Goal: Task Accomplishment & Management: Manage account settings

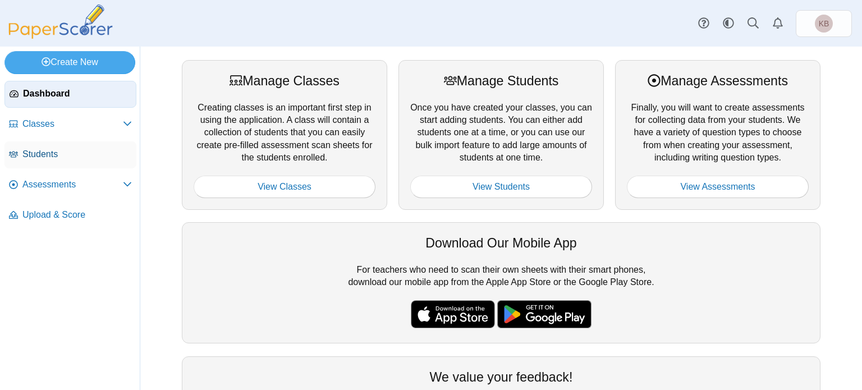
click at [62, 160] on link "Students" at bounding box center [70, 154] width 132 height 27
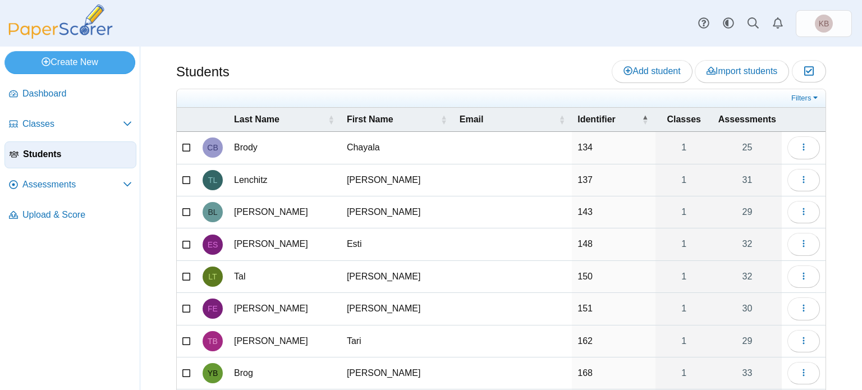
click at [188, 147] on icon at bounding box center [186, 146] width 9 height 8
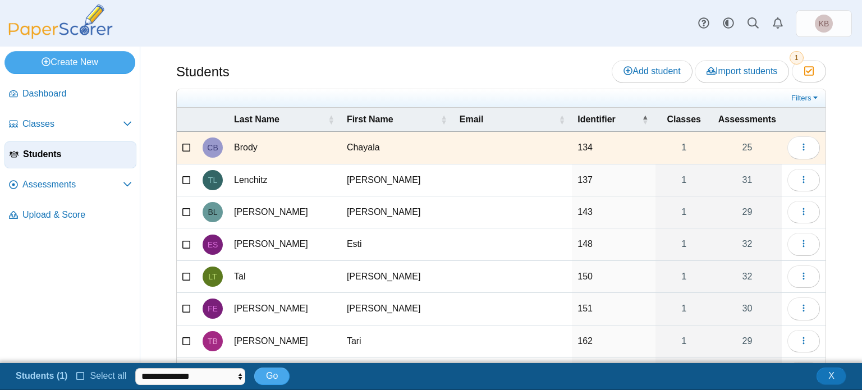
click at [184, 145] on icon at bounding box center [186, 146] width 9 height 8
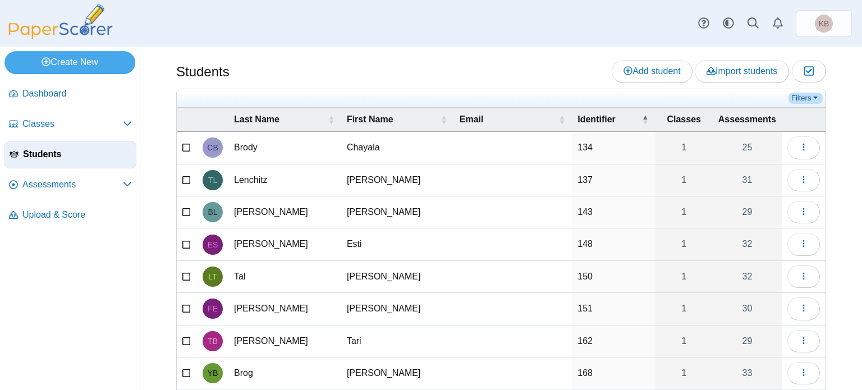
click at [799, 95] on link "Filters" at bounding box center [805, 98] width 34 height 11
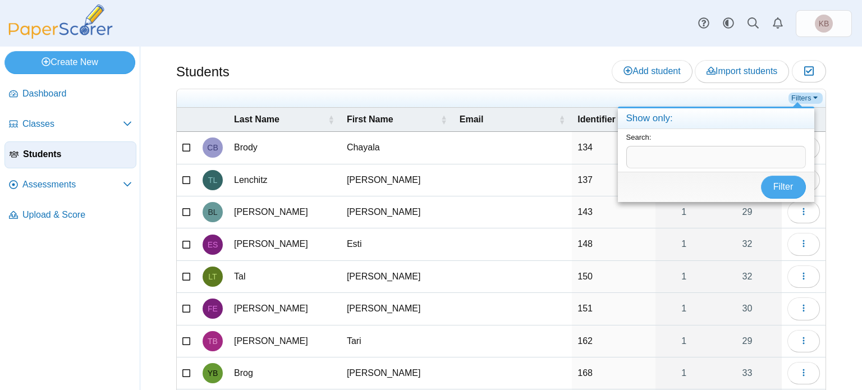
click at [799, 95] on link "Filters" at bounding box center [805, 98] width 34 height 11
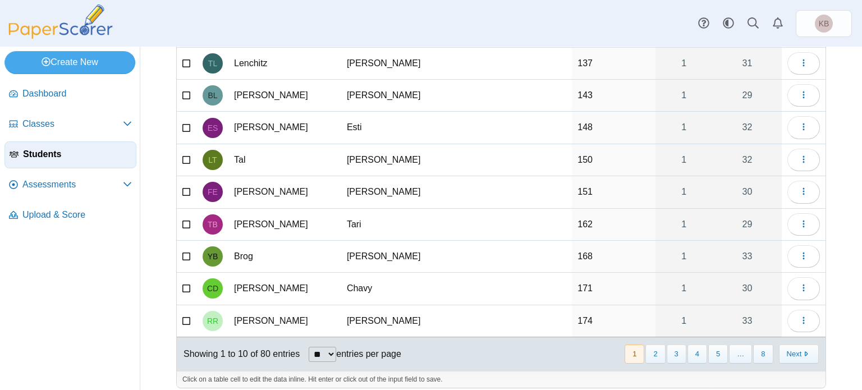
scroll to position [121, 0]
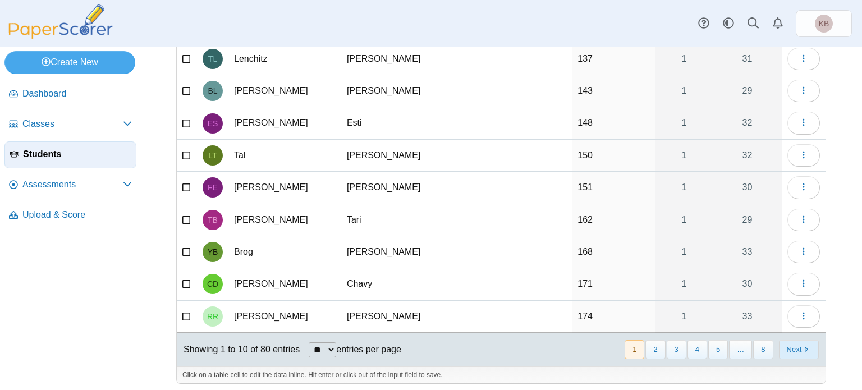
click at [784, 351] on button "Next" at bounding box center [799, 349] width 40 height 19
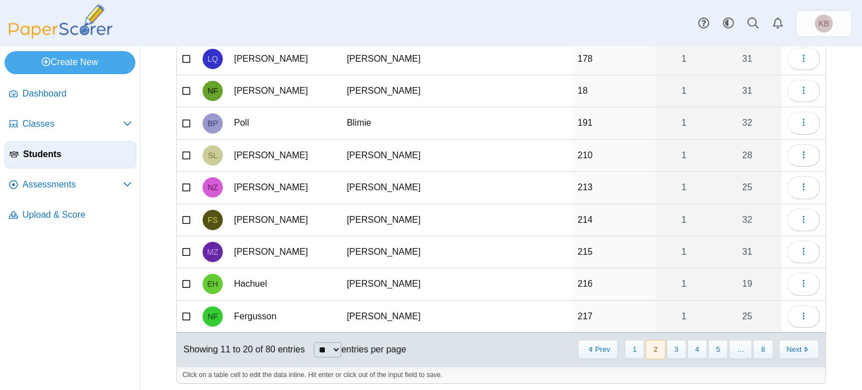
click at [784, 351] on button "Next" at bounding box center [799, 349] width 40 height 19
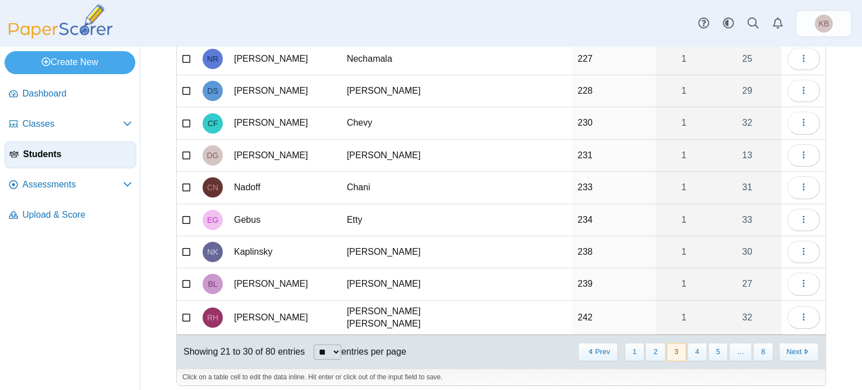
click at [784, 351] on button "Next" at bounding box center [799, 352] width 40 height 19
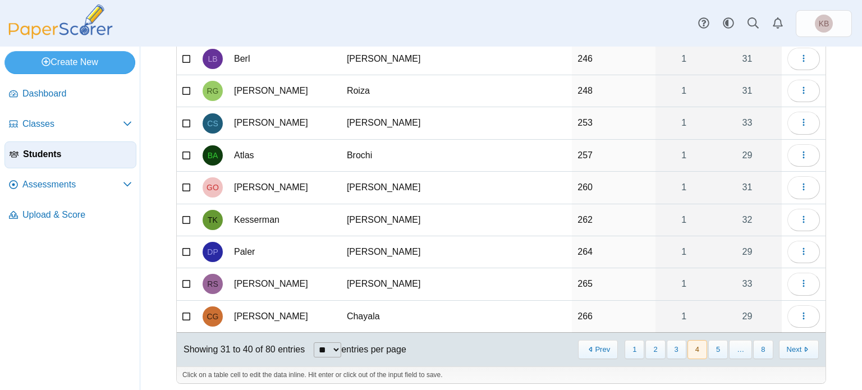
click at [784, 351] on button "Next" at bounding box center [799, 349] width 40 height 19
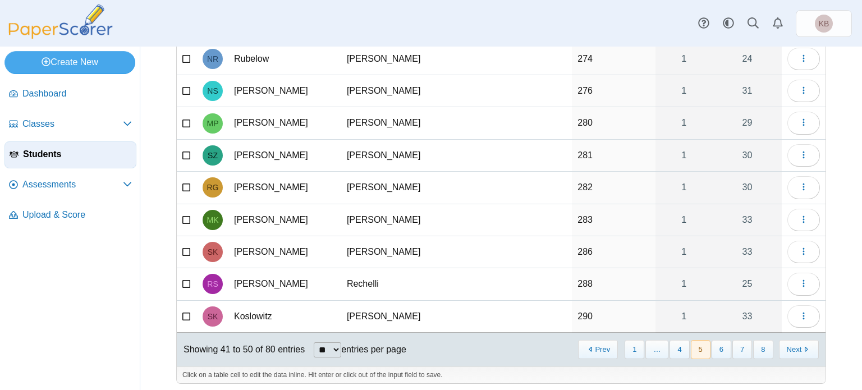
click at [784, 351] on button "Next" at bounding box center [799, 349] width 40 height 19
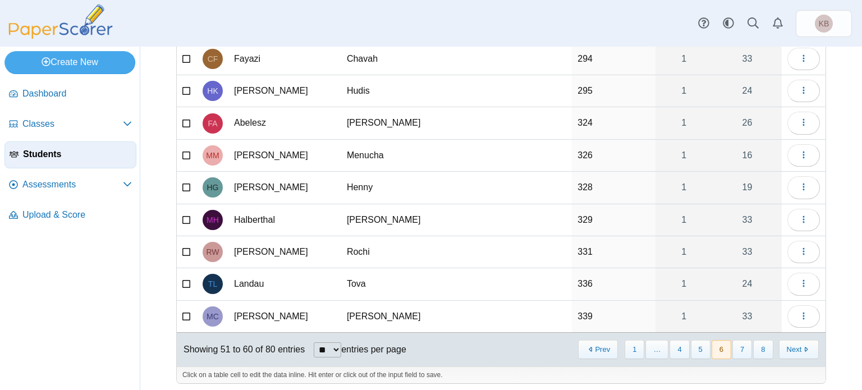
click at [784, 351] on button "Next" at bounding box center [799, 349] width 40 height 19
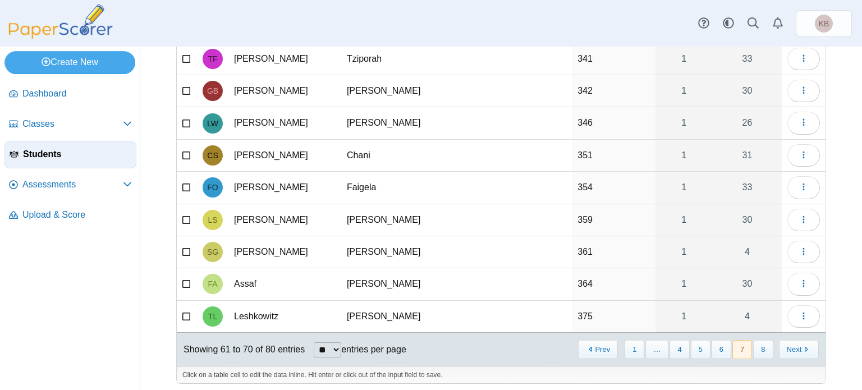
click at [784, 351] on button "Next" at bounding box center [799, 349] width 40 height 19
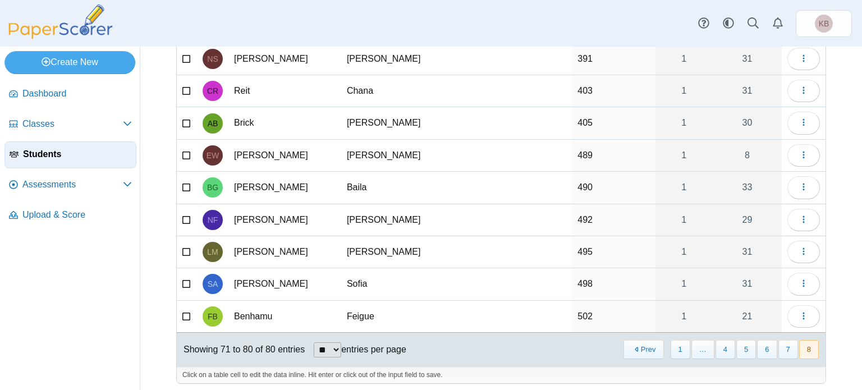
click at [784, 351] on button "7" at bounding box center [788, 349] width 20 height 19
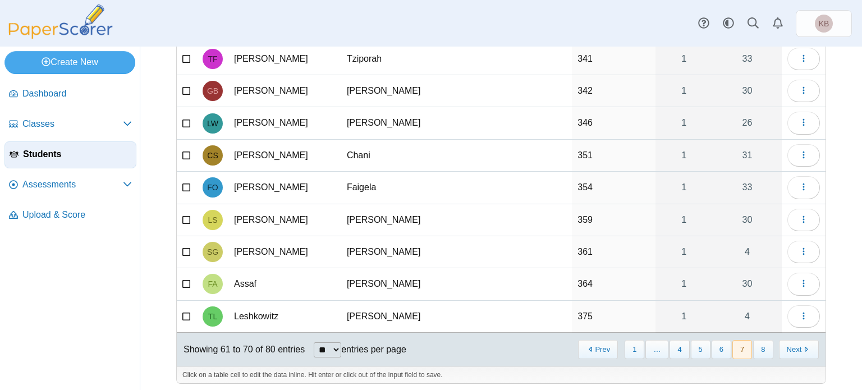
click at [784, 351] on button "Next" at bounding box center [799, 349] width 40 height 19
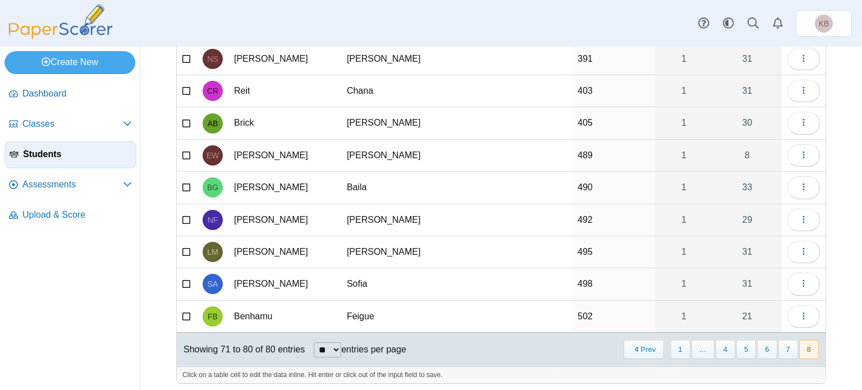
click at [784, 351] on button "7" at bounding box center [788, 349] width 20 height 19
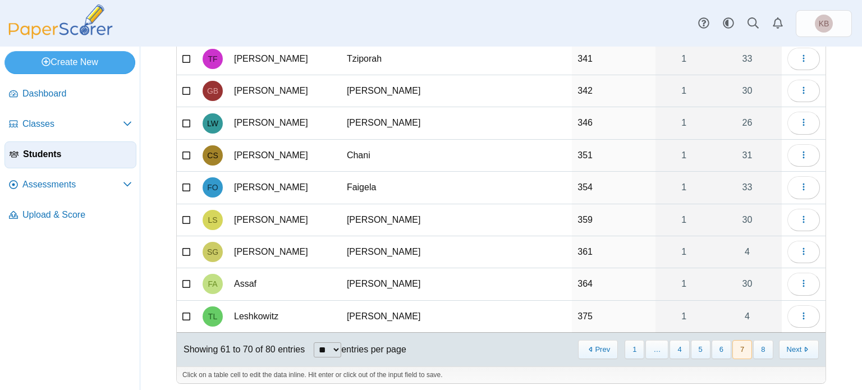
click at [784, 351] on button "Next" at bounding box center [799, 349] width 40 height 19
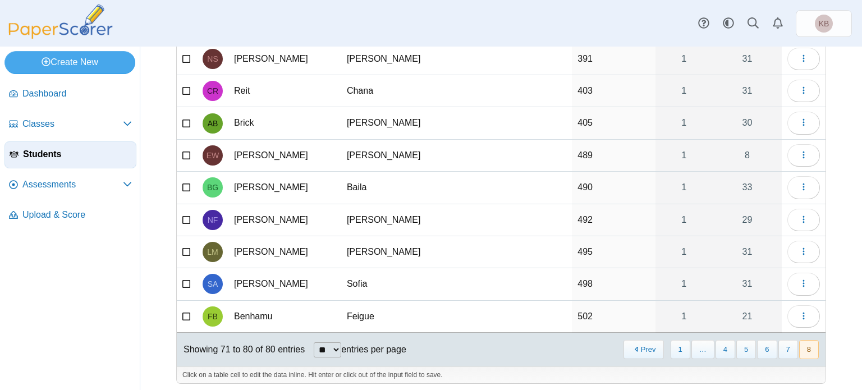
click at [784, 351] on button "7" at bounding box center [788, 349] width 20 height 19
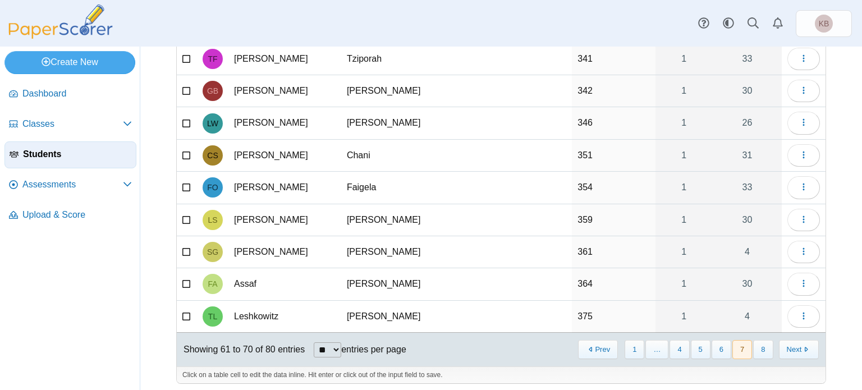
click at [784, 351] on button "Next" at bounding box center [799, 349] width 40 height 19
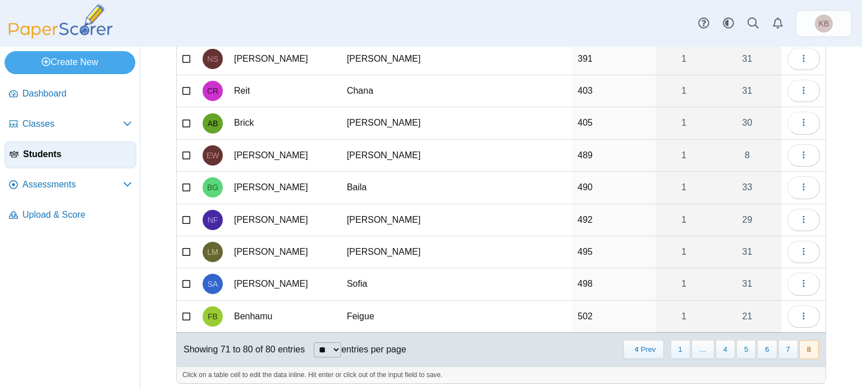
click at [784, 351] on button "7" at bounding box center [788, 349] width 20 height 19
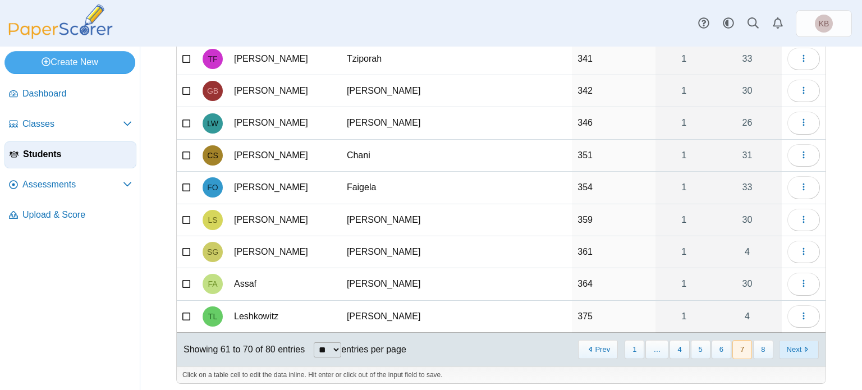
click at [780, 349] on button "Next" at bounding box center [799, 349] width 40 height 19
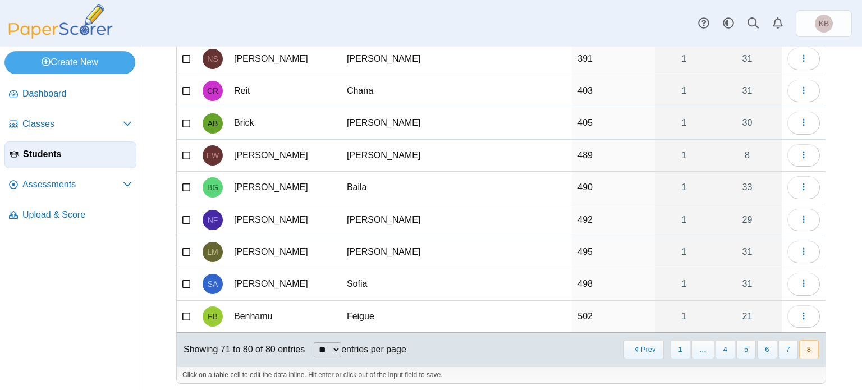
click at [780, 349] on button "7" at bounding box center [788, 349] width 20 height 19
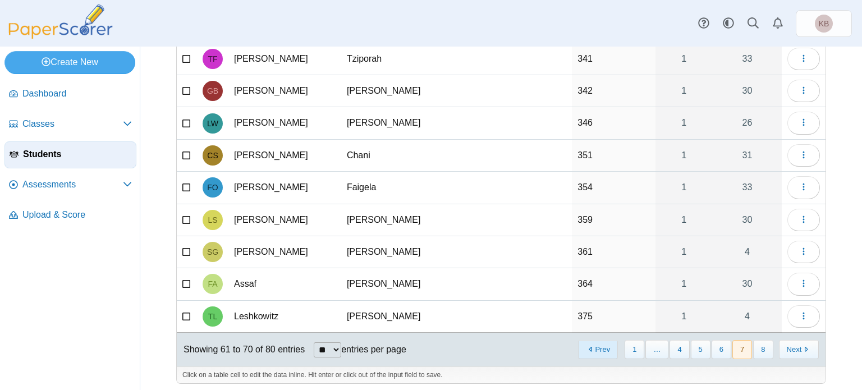
click at [583, 342] on button "Prev" at bounding box center [598, 349] width 40 height 19
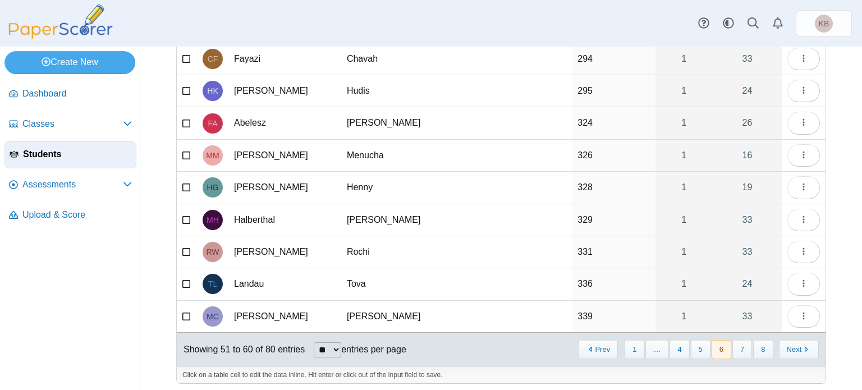
click at [583, 342] on button "Prev" at bounding box center [598, 349] width 40 height 19
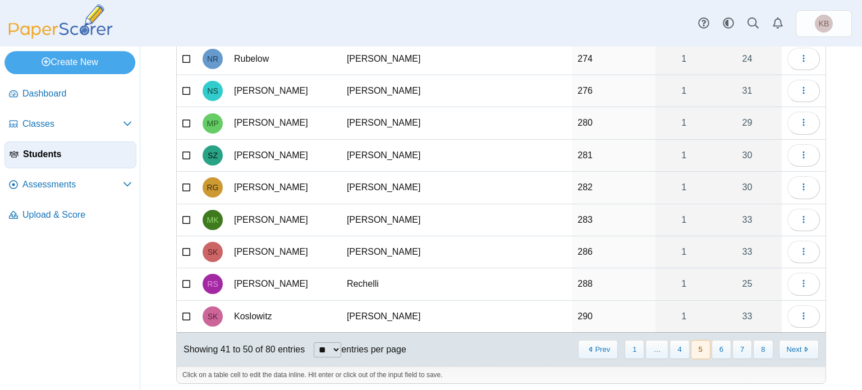
click at [583, 342] on button "Prev" at bounding box center [598, 349] width 40 height 19
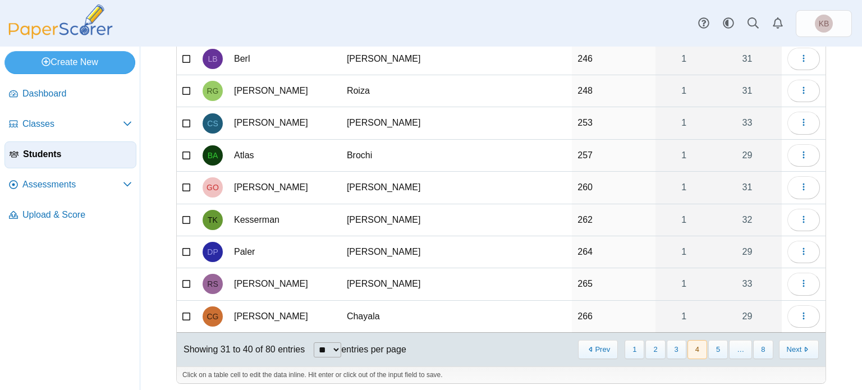
click at [583, 342] on button "Prev" at bounding box center [598, 349] width 40 height 19
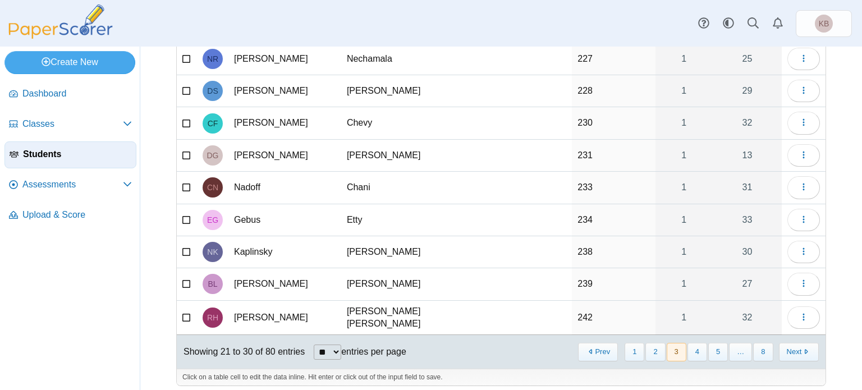
click at [583, 343] on button "Prev" at bounding box center [598, 352] width 40 height 19
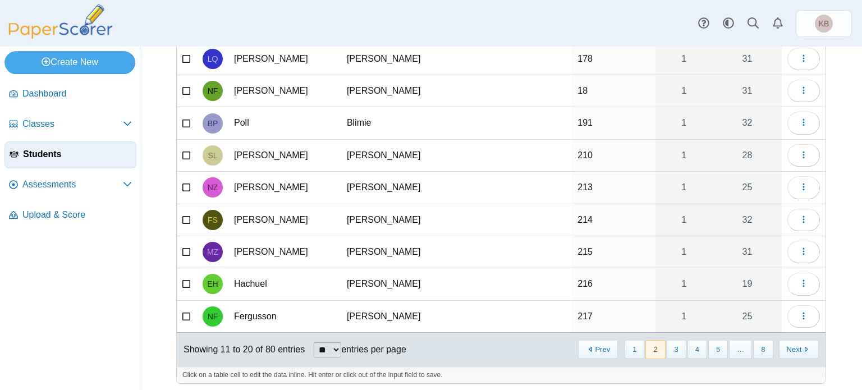
click at [583, 342] on button "Prev" at bounding box center [598, 349] width 40 height 19
click at [583, 342] on div "Showing 11 to 20 of 80 entries ** ** ** *** entries per page « Prev 1 2 3 4 5 ……" at bounding box center [501, 350] width 648 height 34
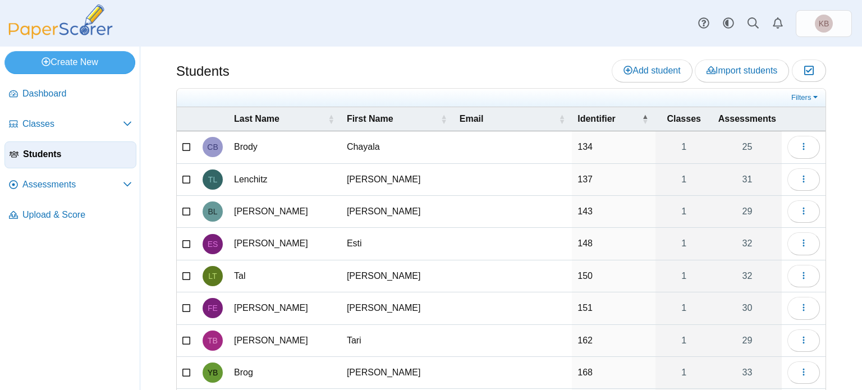
scroll to position [0, 0]
click at [794, 94] on link "Filters" at bounding box center [805, 98] width 34 height 11
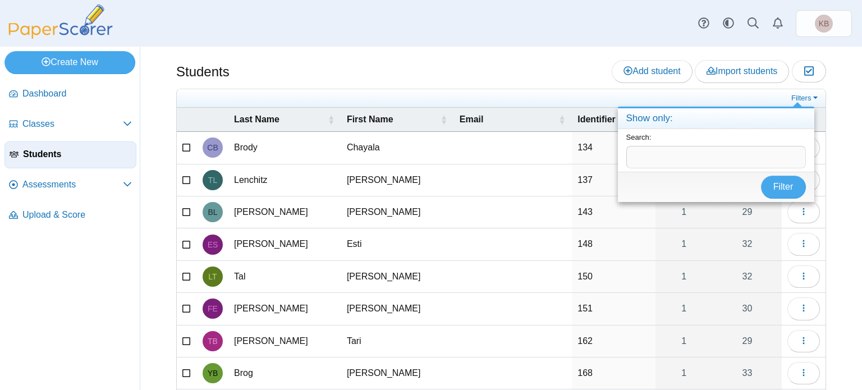
click at [90, 269] on nav "Dashboard Classes" at bounding box center [70, 233] width 140 height 314
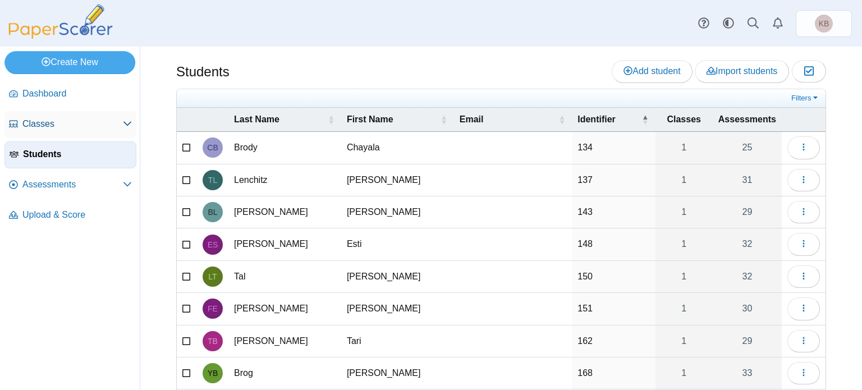
click at [42, 125] on span "Classes" at bounding box center [72, 124] width 100 height 12
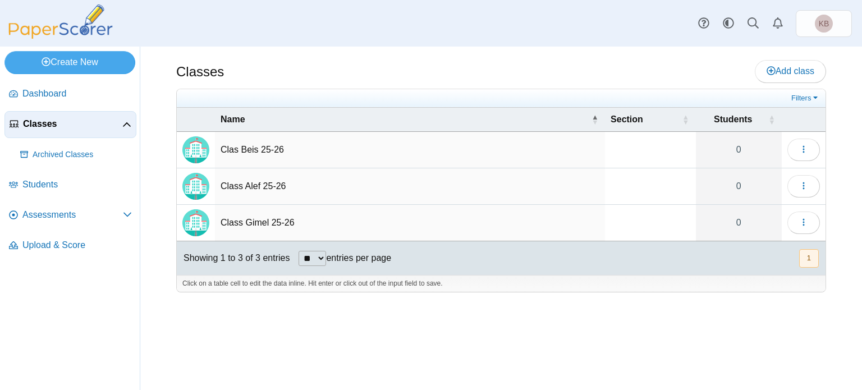
click at [251, 149] on td "Clas Beis 25-26" at bounding box center [410, 150] width 390 height 36
drag, startPoint x: 229, startPoint y: 151, endPoint x: 256, endPoint y: 151, distance: 26.9
click at [256, 151] on input "**********" at bounding box center [409, 150] width 379 height 22
click at [240, 148] on input "**********" at bounding box center [409, 150] width 379 height 22
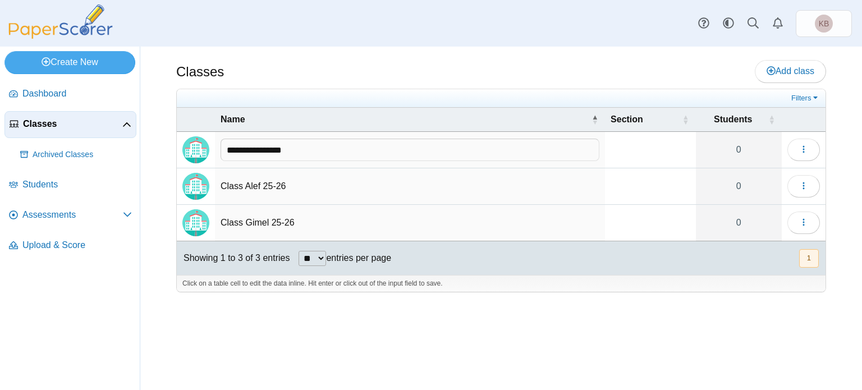
type input "**********"
click at [260, 315] on div "Classes Add class Filters 0" at bounding box center [500, 218] width 721 height 343
